Goal: Find specific page/section: Find specific page/section

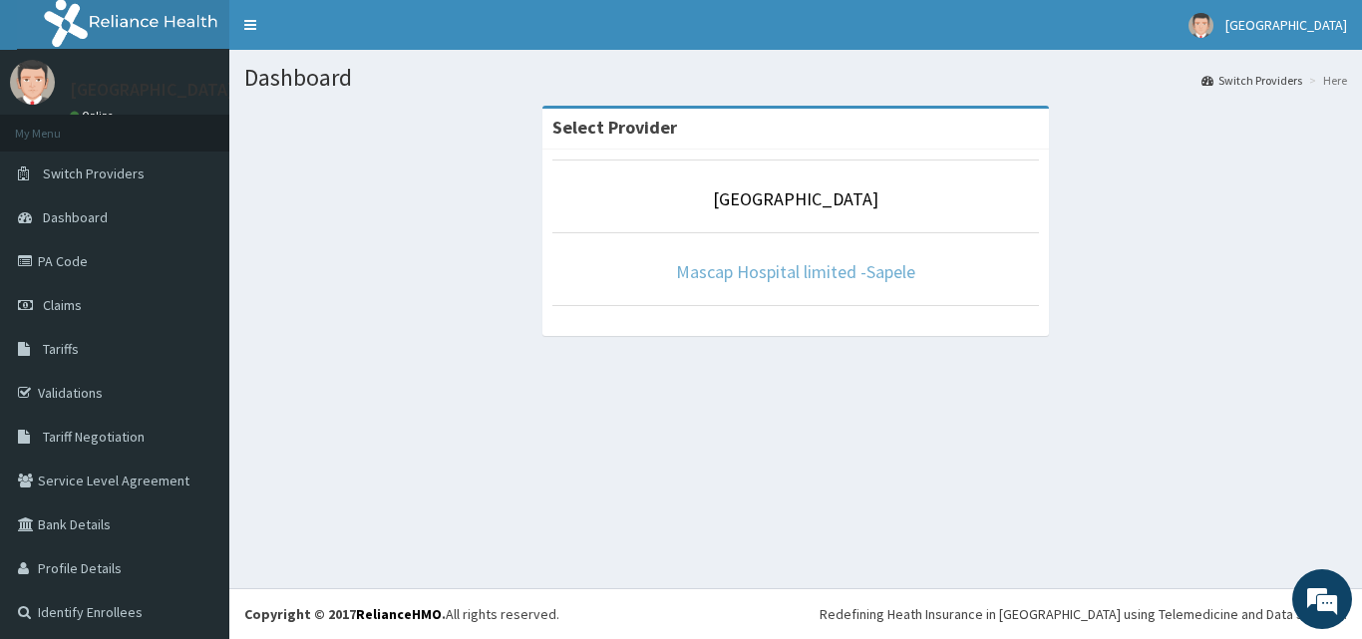
click at [892, 276] on link "Mascap Hospital limited -Sapele" at bounding box center [795, 271] width 239 height 23
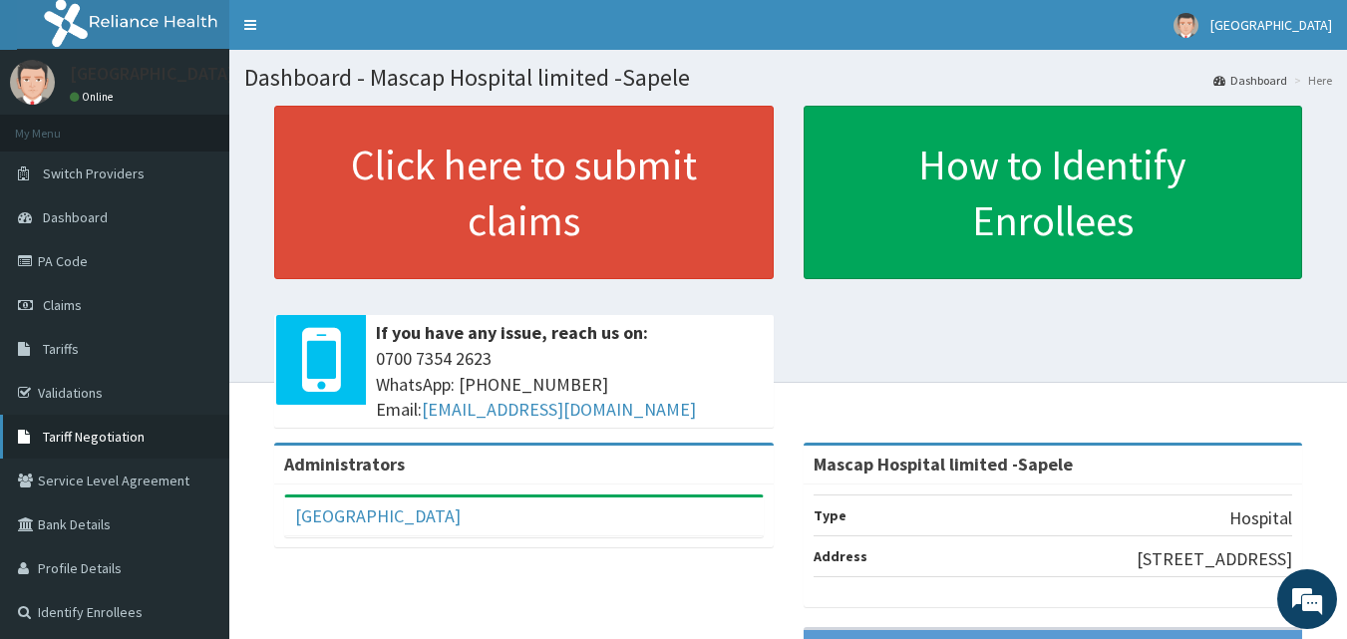
click at [77, 434] on span "Tariff Negotiation" at bounding box center [94, 437] width 102 height 18
